Goal: Task Accomplishment & Management: Use online tool/utility

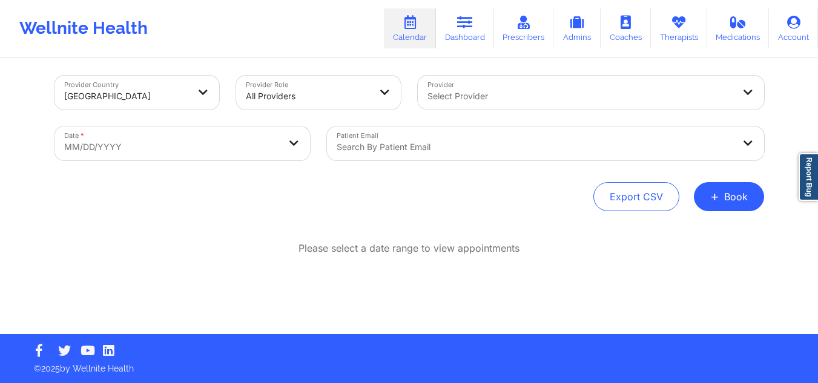
click at [500, 81] on div "Select Provider" at bounding box center [576, 93] width 317 height 34
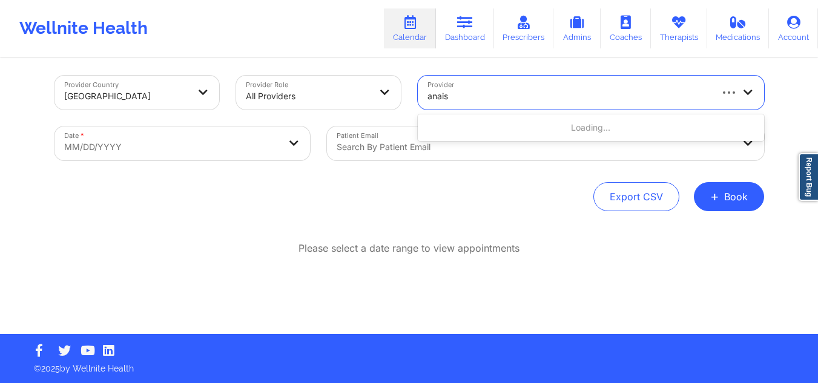
type input "anais q"
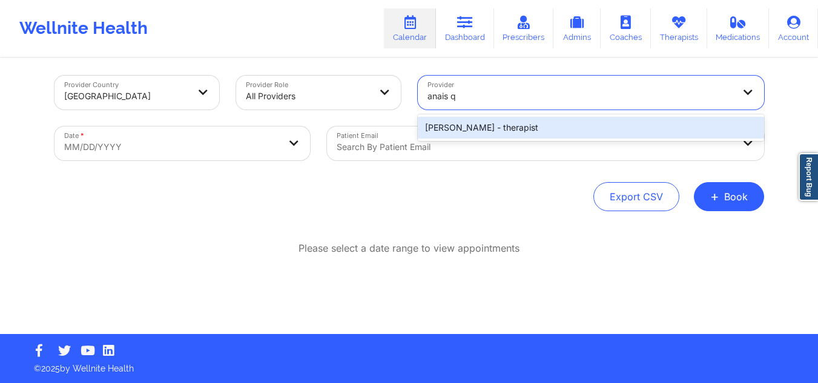
drag, startPoint x: 486, startPoint y: 123, endPoint x: 471, endPoint y: 120, distance: 15.4
click at [486, 122] on div "Anais Quiñonez - therapist" at bounding box center [591, 128] width 346 height 22
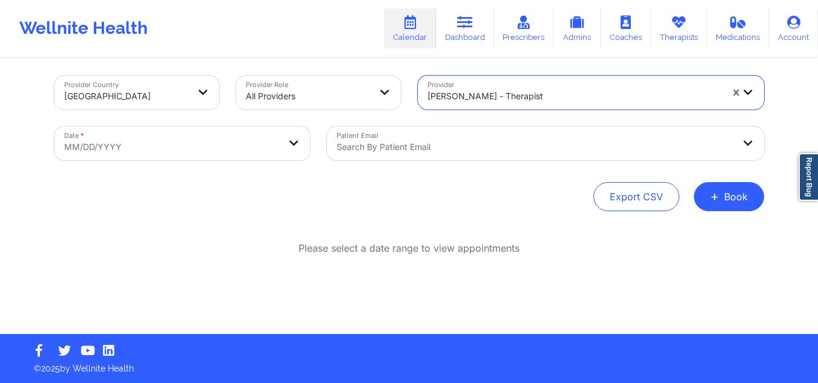
select select "2025-8"
select select "2025-9"
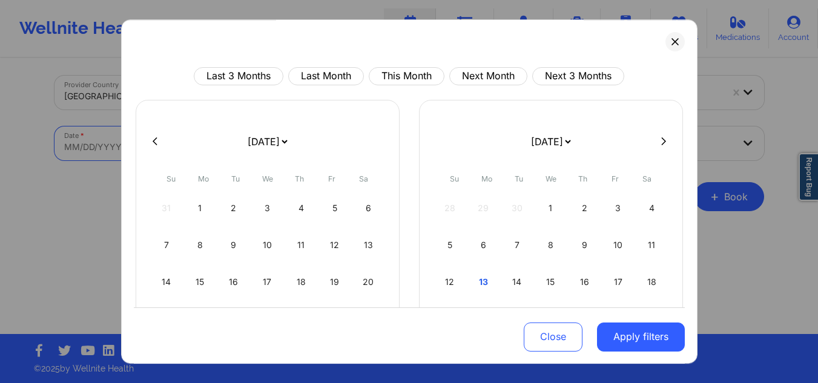
click at [168, 134] on body "Wellnite Health Calendar Dashboard Prescribers Admins Coaches Therapists Medica…" at bounding box center [409, 186] width 818 height 383
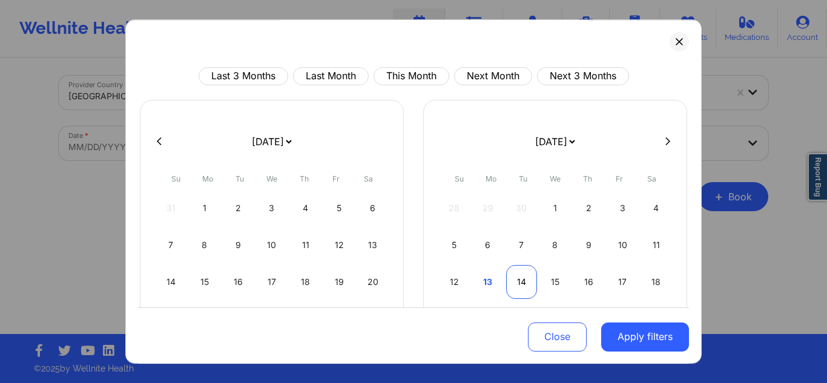
click at [523, 278] on div "14" at bounding box center [521, 282] width 31 height 34
select select "2025-9"
select select "2025-10"
select select "2025-9"
select select "2025-10"
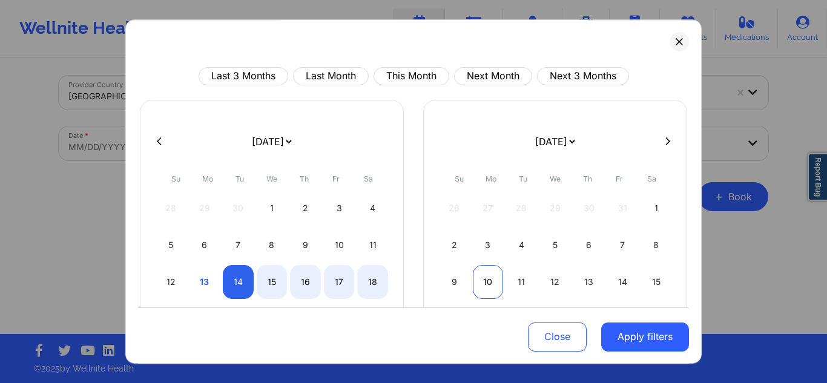
select select "2025-9"
select select "2025-10"
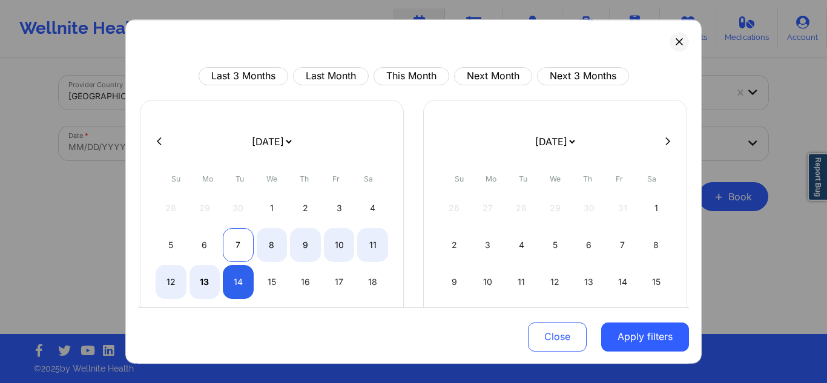
select select "2025-9"
select select "2025-10"
select select "2025-9"
select select "2025-10"
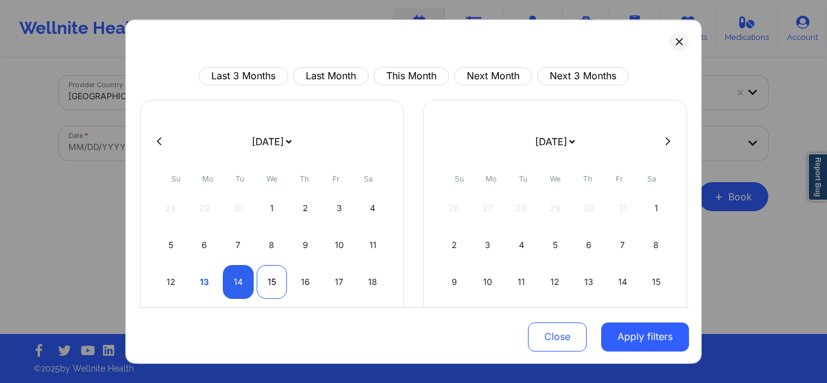
click at [266, 272] on div "15" at bounding box center [272, 282] width 31 height 34
select select "2025-9"
select select "2025-10"
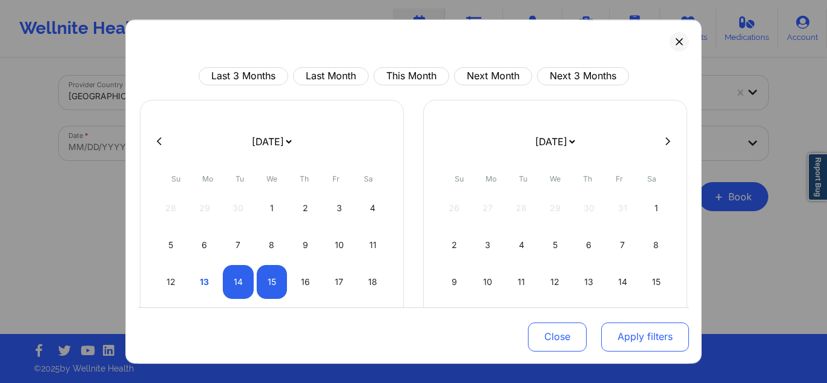
click at [645, 344] on button "Apply filters" at bounding box center [645, 336] width 88 height 29
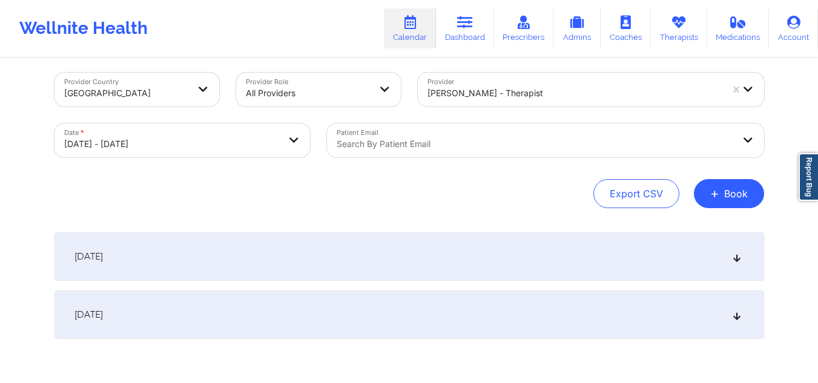
scroll to position [62, 0]
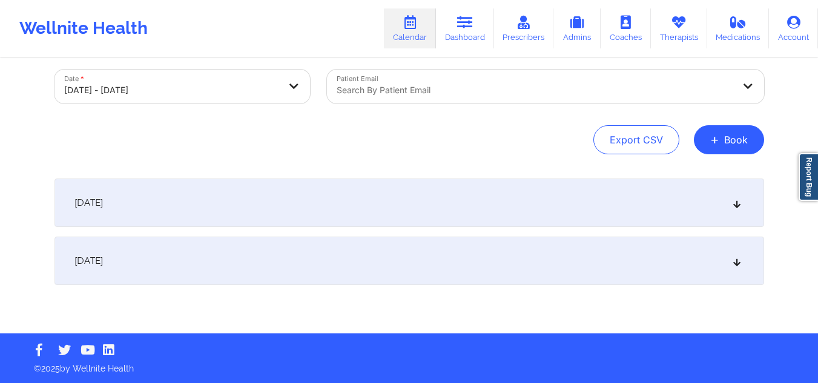
click at [421, 211] on div "October 14, 2025" at bounding box center [408, 203] width 709 height 48
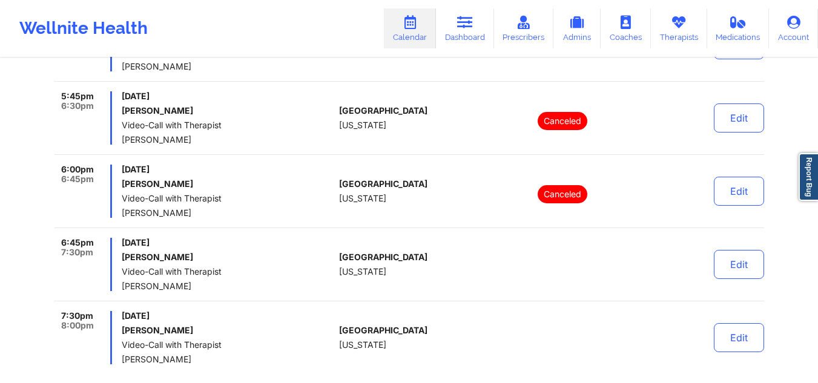
scroll to position [789, 0]
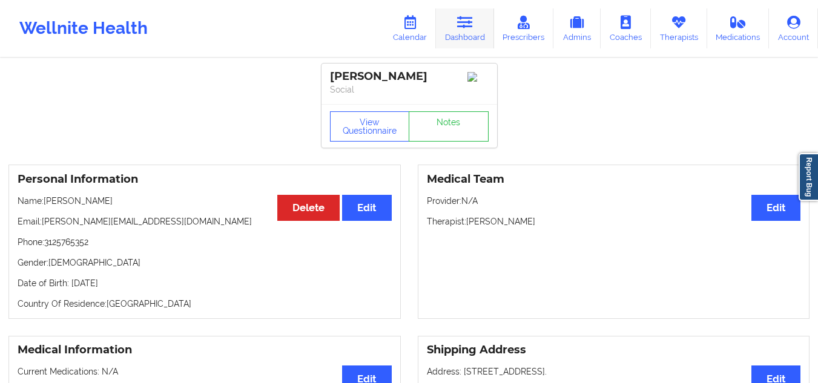
click at [483, 27] on link "Dashboard" at bounding box center [465, 28] width 58 height 40
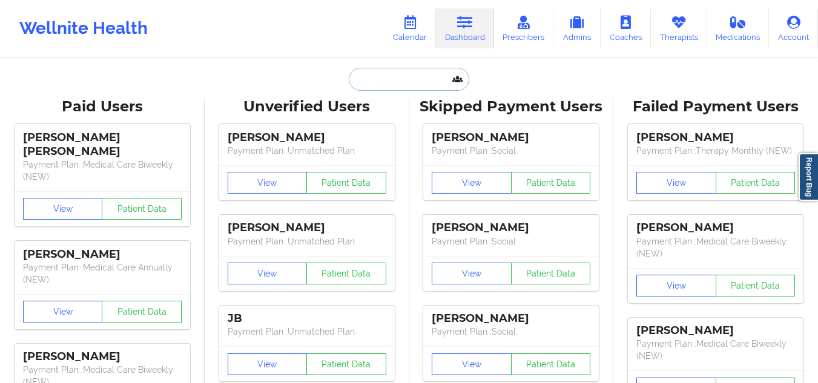
click at [369, 77] on input "text" at bounding box center [409, 79] width 120 height 23
paste input "[PERSON_NAME]"
type input "[PERSON_NAME]"
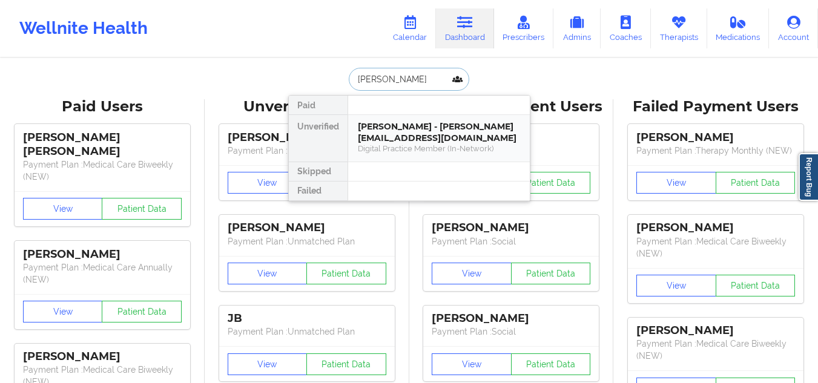
click at [440, 134] on div "[PERSON_NAME] - [PERSON_NAME][EMAIL_ADDRESS][DOMAIN_NAME]" at bounding box center [439, 132] width 162 height 22
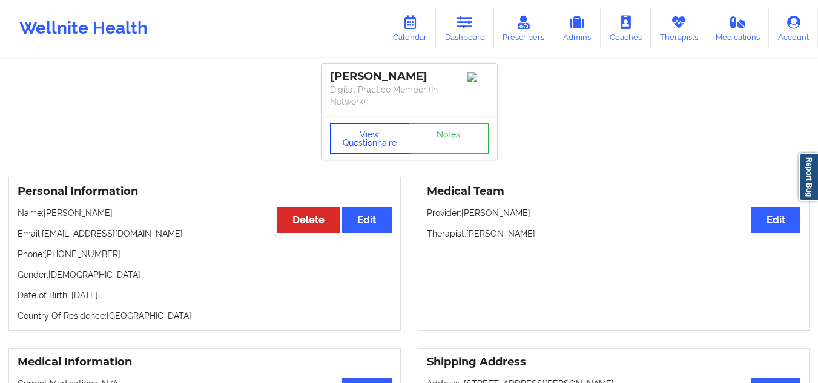
click at [395, 140] on button "View Questionnaire" at bounding box center [370, 138] width 80 height 30
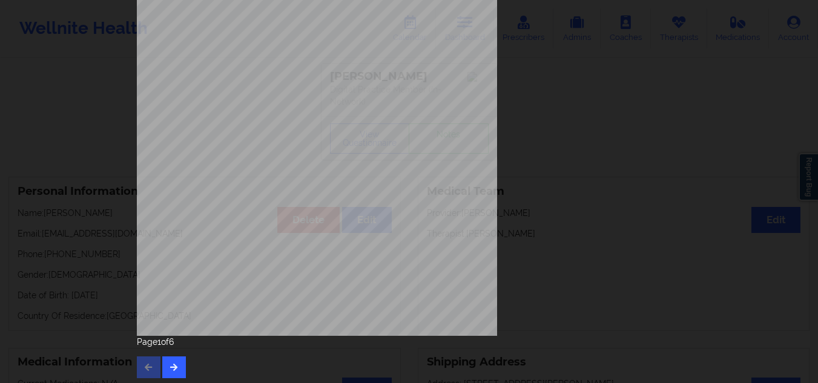
scroll to position [194, 0]
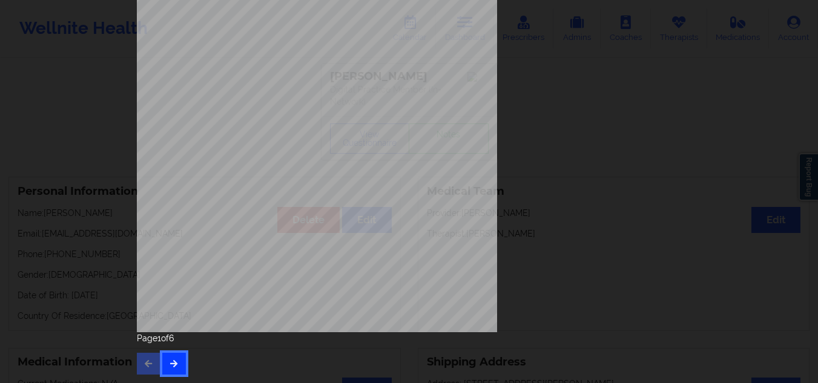
click at [174, 364] on icon "button" at bounding box center [174, 362] width 10 height 7
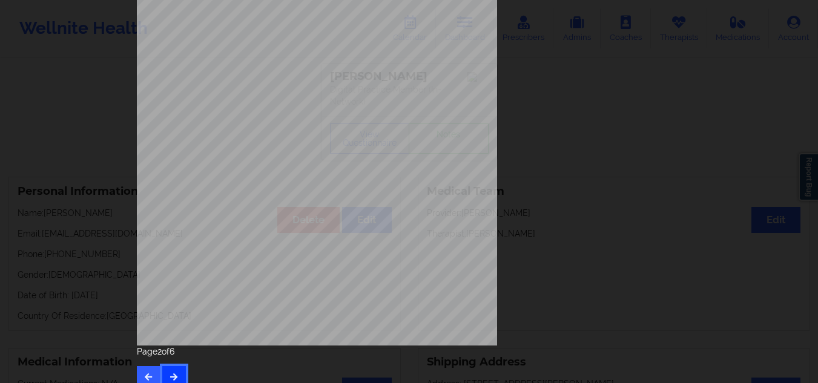
scroll to position [182, 0]
click at [174, 370] on button "button" at bounding box center [174, 377] width 24 height 22
click at [174, 366] on button "button" at bounding box center [174, 377] width 24 height 22
click at [177, 369] on button "button" at bounding box center [174, 377] width 24 height 22
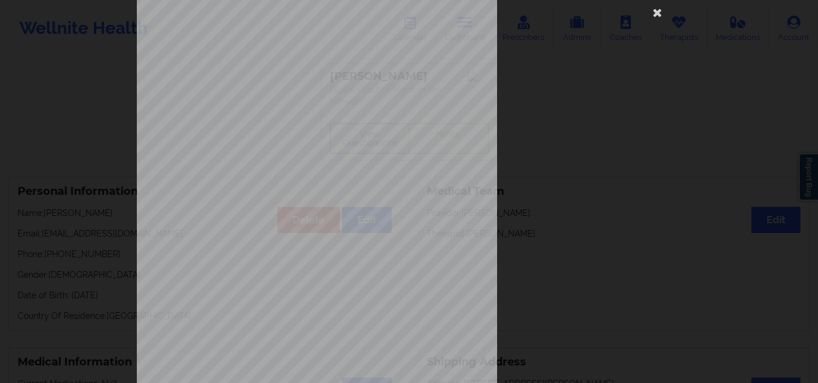
scroll to position [0, 0]
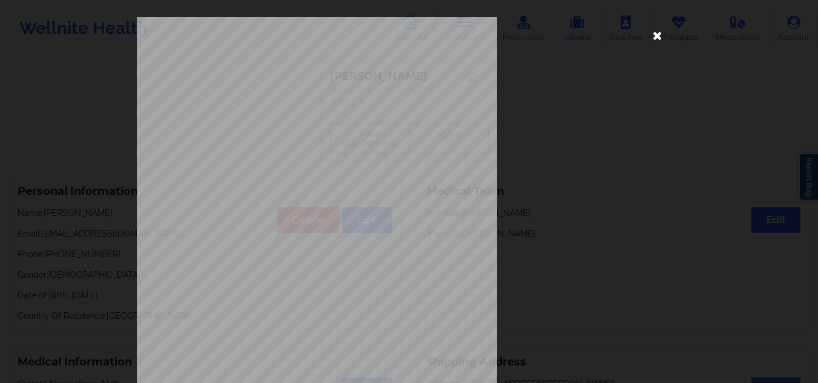
click at [655, 34] on icon at bounding box center [657, 34] width 19 height 19
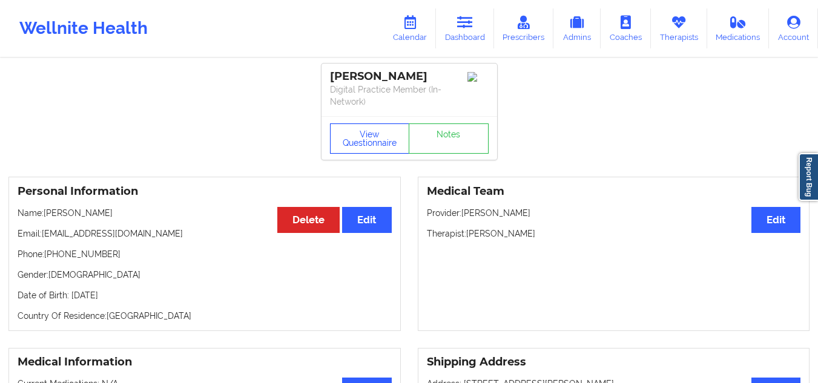
click at [359, 130] on button "View Questionnaire" at bounding box center [370, 138] width 80 height 30
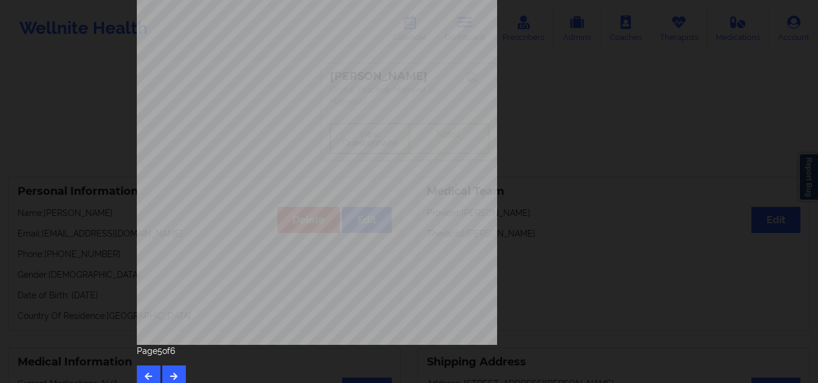
scroll to position [194, 0]
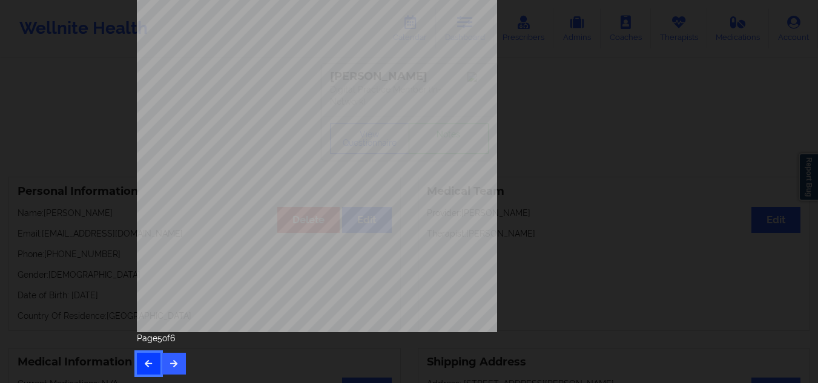
click at [151, 353] on button "button" at bounding box center [149, 364] width 24 height 22
click at [140, 358] on button "button" at bounding box center [149, 364] width 24 height 22
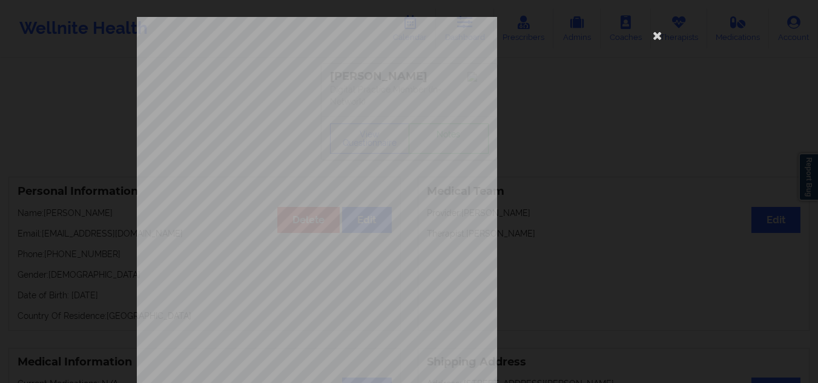
scroll to position [182, 0]
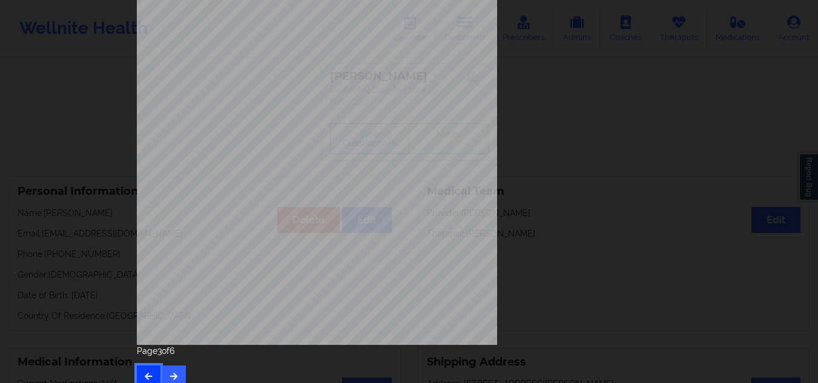
click at [151, 378] on button "button" at bounding box center [149, 377] width 24 height 22
click at [150, 370] on button "button" at bounding box center [149, 377] width 24 height 22
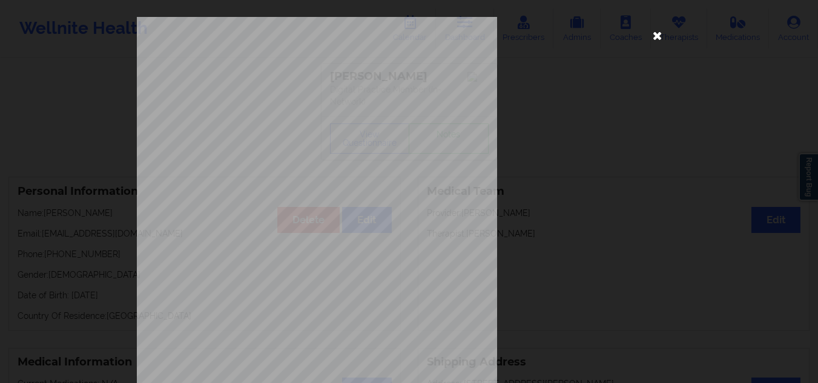
click at [655, 36] on icon at bounding box center [657, 34] width 19 height 19
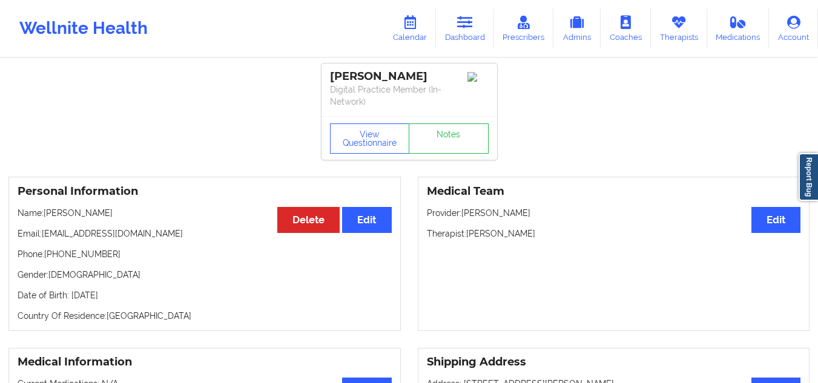
drag, startPoint x: 139, startPoint y: 217, endPoint x: 45, endPoint y: 214, distance: 94.5
click at [45, 214] on p "Name: [PERSON_NAME]" at bounding box center [205, 213] width 374 height 12
copy p "[PERSON_NAME]"
drag, startPoint x: 104, startPoint y: 257, endPoint x: 85, endPoint y: 256, distance: 18.8
click at [53, 252] on p "Phone: [PHONE_NUMBER]" at bounding box center [205, 254] width 374 height 12
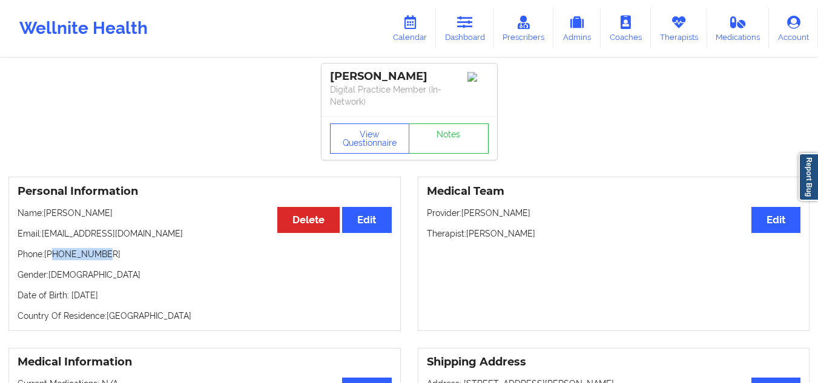
copy p "5127485609"
click at [461, 30] on link "Dashboard" at bounding box center [465, 28] width 58 height 40
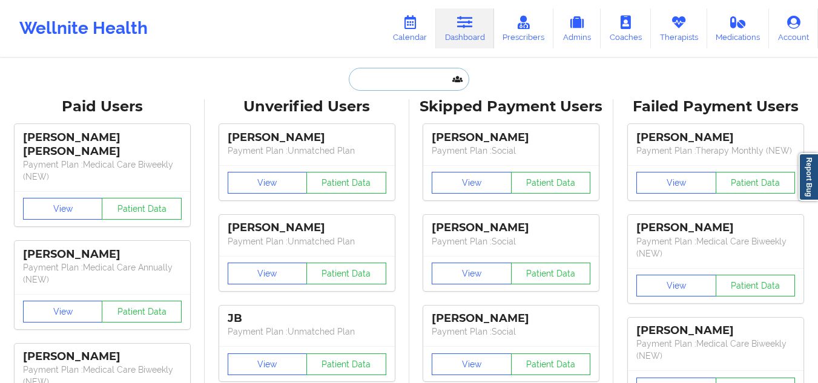
click at [392, 74] on input "text" at bounding box center [409, 79] width 120 height 23
paste input "[PERSON_NAME] SCALE INN"
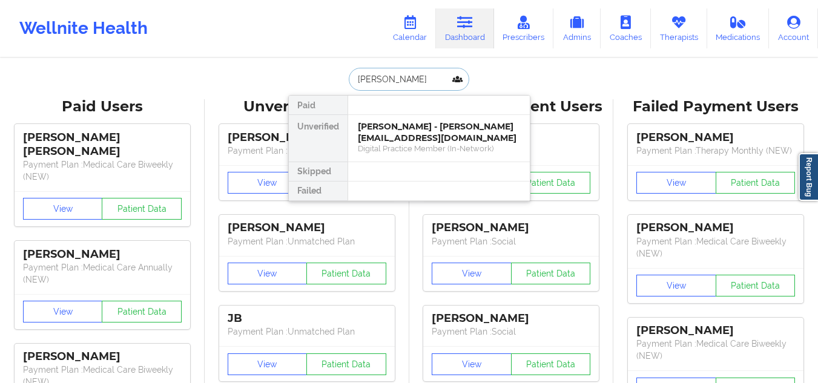
type input "[PERSON_NAME]"
click at [470, 146] on div "Digital Practice Member (In-Network)" at bounding box center [439, 148] width 162 height 10
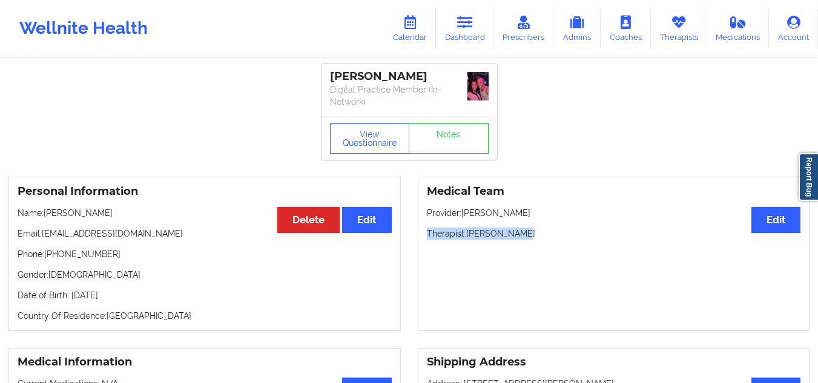
drag, startPoint x: 528, startPoint y: 231, endPoint x: 418, endPoint y: 222, distance: 110.5
click at [418, 222] on div "Medical Team Edit Provider: [PERSON_NAME] Therapist: [PERSON_NAME]" at bounding box center [614, 254] width 392 height 154
copy p "Therapist: [PERSON_NAME]"
click at [465, 13] on link "Dashboard" at bounding box center [465, 28] width 58 height 40
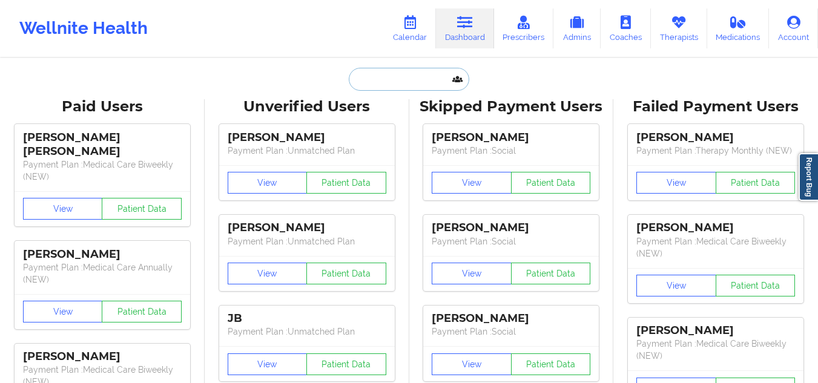
click at [429, 71] on input "text" at bounding box center [409, 79] width 120 height 23
paste input "[EMAIL_ADDRESS][DOMAIN_NAME]"
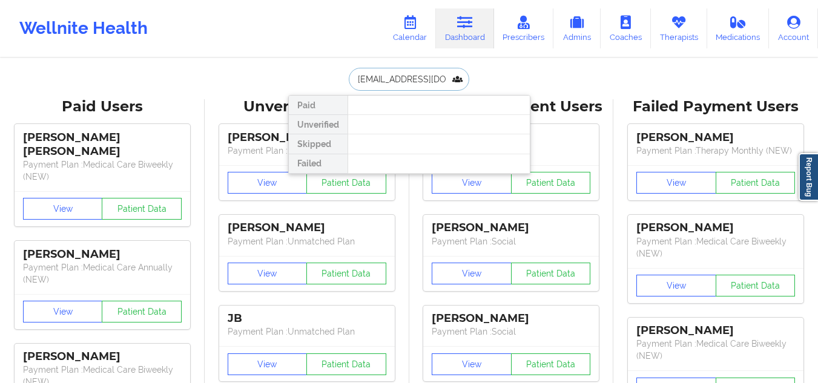
click at [424, 80] on input "[EMAIL_ADDRESS][DOMAIN_NAME]" at bounding box center [409, 79] width 120 height 23
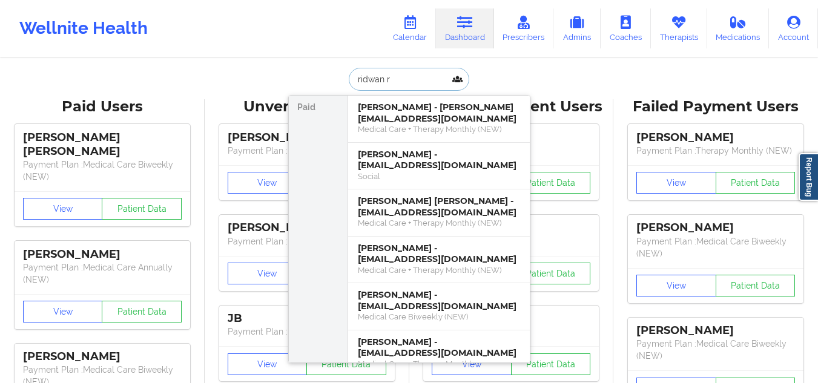
type input "ridwan ra"
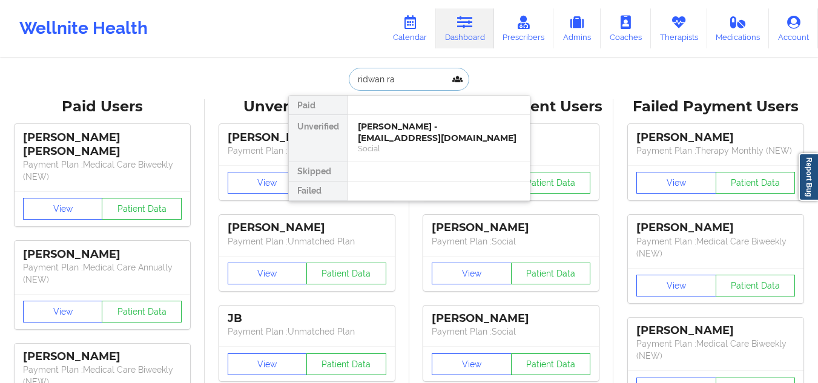
click at [423, 134] on div "[PERSON_NAME] - [EMAIL_ADDRESS][DOMAIN_NAME]" at bounding box center [439, 132] width 162 height 22
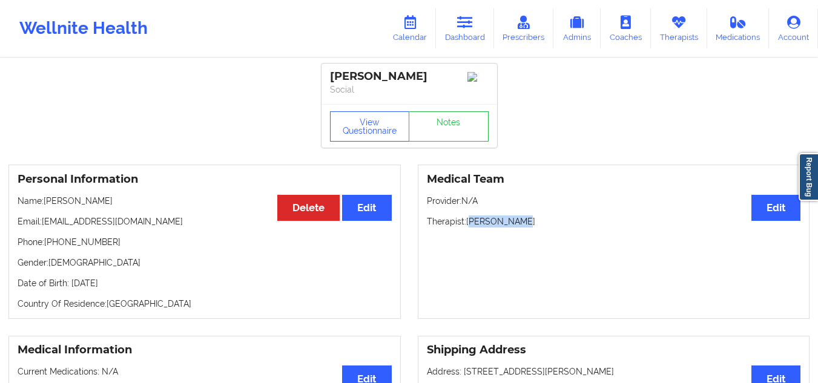
drag, startPoint x: 523, startPoint y: 225, endPoint x: 471, endPoint y: 220, distance: 52.9
click at [471, 220] on p "Therapist: [PERSON_NAME]" at bounding box center [614, 221] width 374 height 12
drag, startPoint x: 101, startPoint y: 248, endPoint x: 56, endPoint y: 245, distance: 45.5
click at [56, 245] on p "Phone: [PHONE_NUMBER]" at bounding box center [205, 242] width 374 height 12
copy p "5165101443"
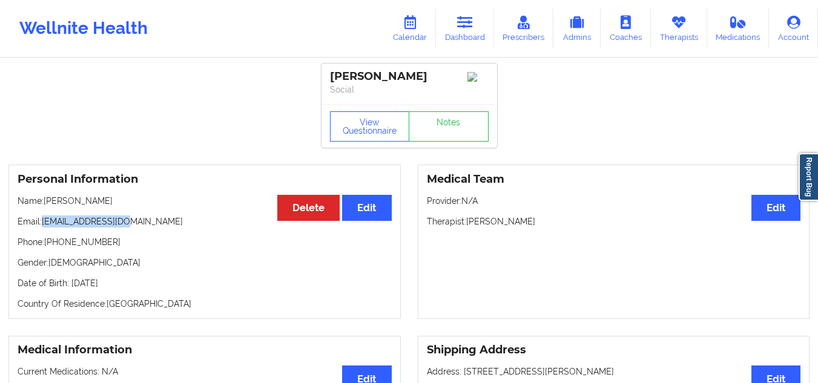
drag, startPoint x: 130, startPoint y: 229, endPoint x: 44, endPoint y: 225, distance: 85.4
click at [44, 225] on p "Email: [EMAIL_ADDRESS][DOMAIN_NAME]" at bounding box center [205, 221] width 374 height 12
drag, startPoint x: 89, startPoint y: 232, endPoint x: 57, endPoint y: 227, distance: 31.9
click at [57, 227] on p "Email: [EMAIL_ADDRESS][DOMAIN_NAME]" at bounding box center [205, 221] width 374 height 12
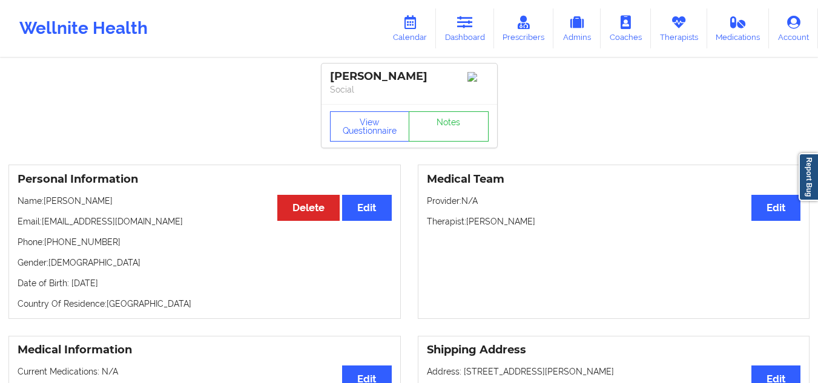
click at [120, 221] on p "Email: [EMAIL_ADDRESS][DOMAIN_NAME]" at bounding box center [205, 221] width 374 height 12
drag, startPoint x: 129, startPoint y: 226, endPoint x: 44, endPoint y: 229, distance: 84.8
click at [44, 228] on p "Email: [EMAIL_ADDRESS][DOMAIN_NAME]" at bounding box center [205, 221] width 374 height 12
copy p "[EMAIL_ADDRESS][DOMAIN_NAME]"
click at [460, 26] on icon at bounding box center [465, 22] width 16 height 13
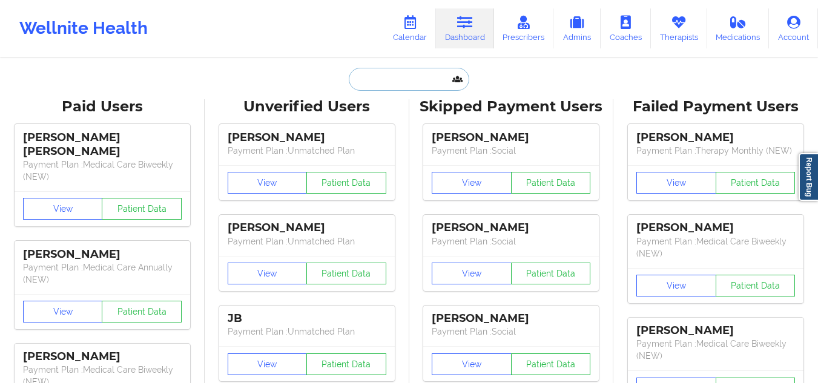
click at [404, 77] on input "text" at bounding box center [409, 79] width 120 height 23
paste input "[PERSON_NAME][EMAIL_ADDRESS][DOMAIN_NAME]"
type input "[PERSON_NAME][EMAIL_ADDRESS][DOMAIN_NAME]"
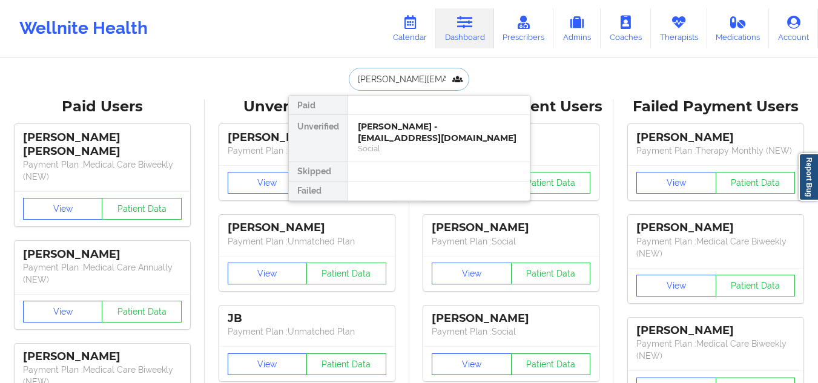
scroll to position [0, 24]
click at [463, 126] on div "[PERSON_NAME] - [PERSON_NAME][EMAIL_ADDRESS][DOMAIN_NAME]" at bounding box center [439, 132] width 162 height 22
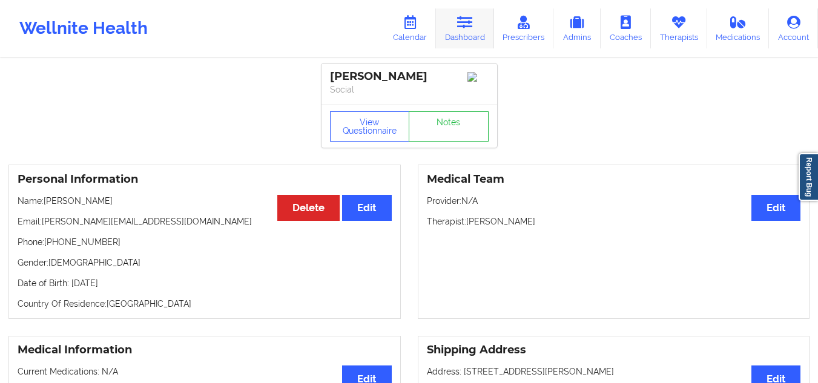
click at [467, 19] on icon at bounding box center [465, 22] width 16 height 13
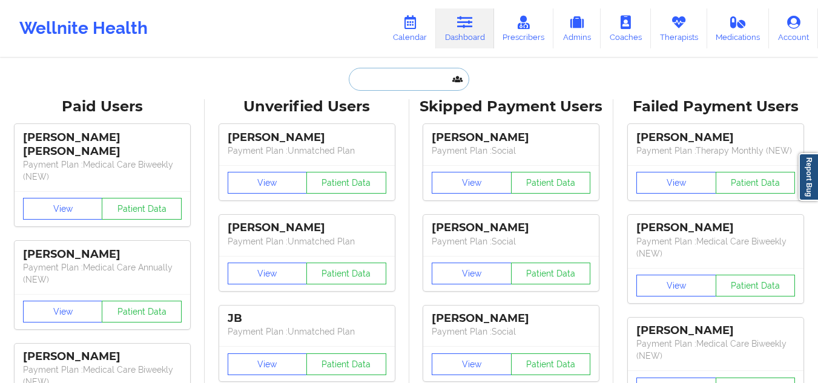
click at [393, 81] on input "text" at bounding box center [409, 79] width 120 height 23
paste input "[PERSON_NAME]"
type input "[PERSON_NAME]"
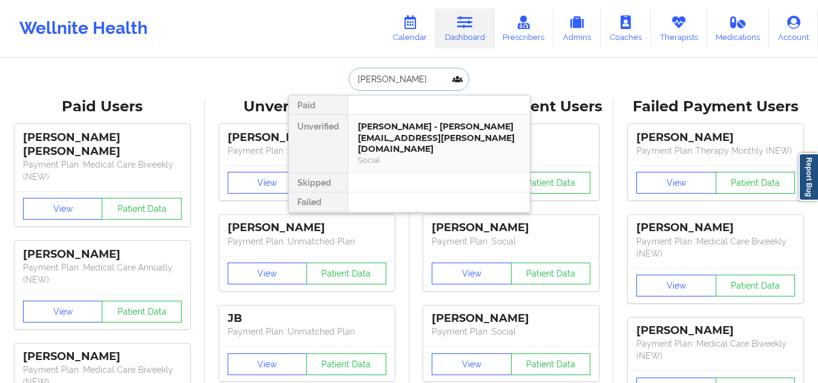
click at [478, 133] on div "[PERSON_NAME] - [PERSON_NAME][EMAIL_ADDRESS][PERSON_NAME][DOMAIN_NAME]" at bounding box center [439, 138] width 162 height 34
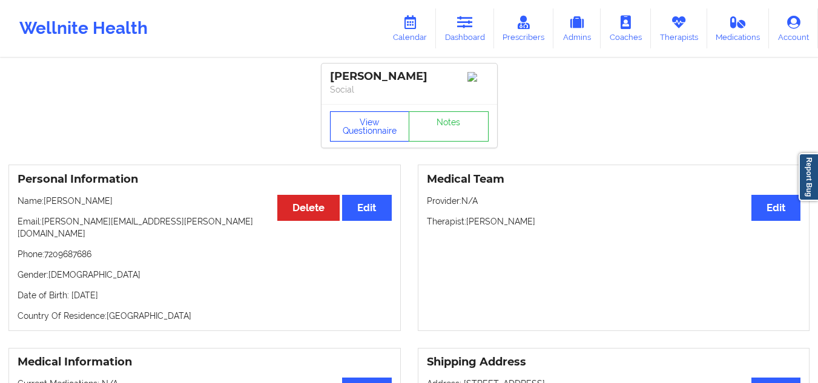
click at [367, 136] on button "View Questionnaire" at bounding box center [370, 126] width 80 height 30
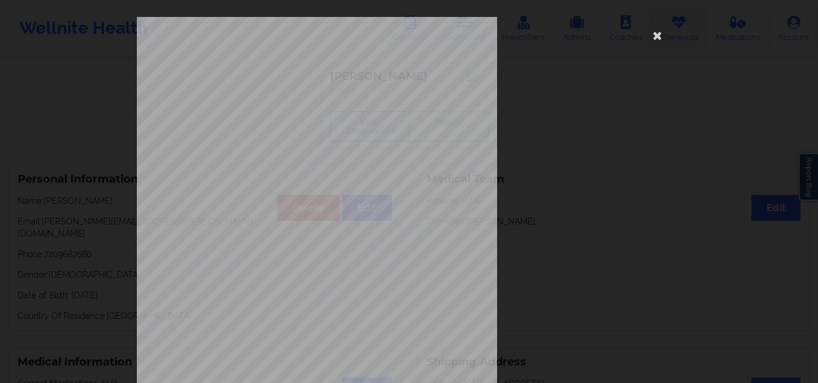
click at [653, 33] on icon at bounding box center [657, 34] width 19 height 19
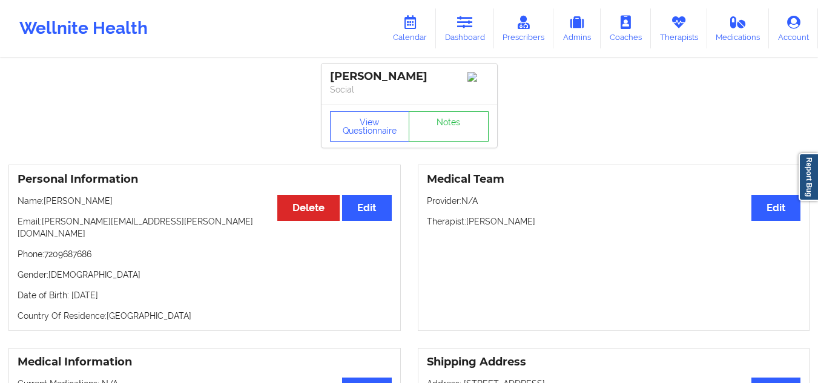
click at [339, 21] on div "Wellnite Health Calendar Dashboard Prescribers Admins Coaches Therapists Medica…" at bounding box center [409, 28] width 818 height 48
